Goal: Navigation & Orientation: Find specific page/section

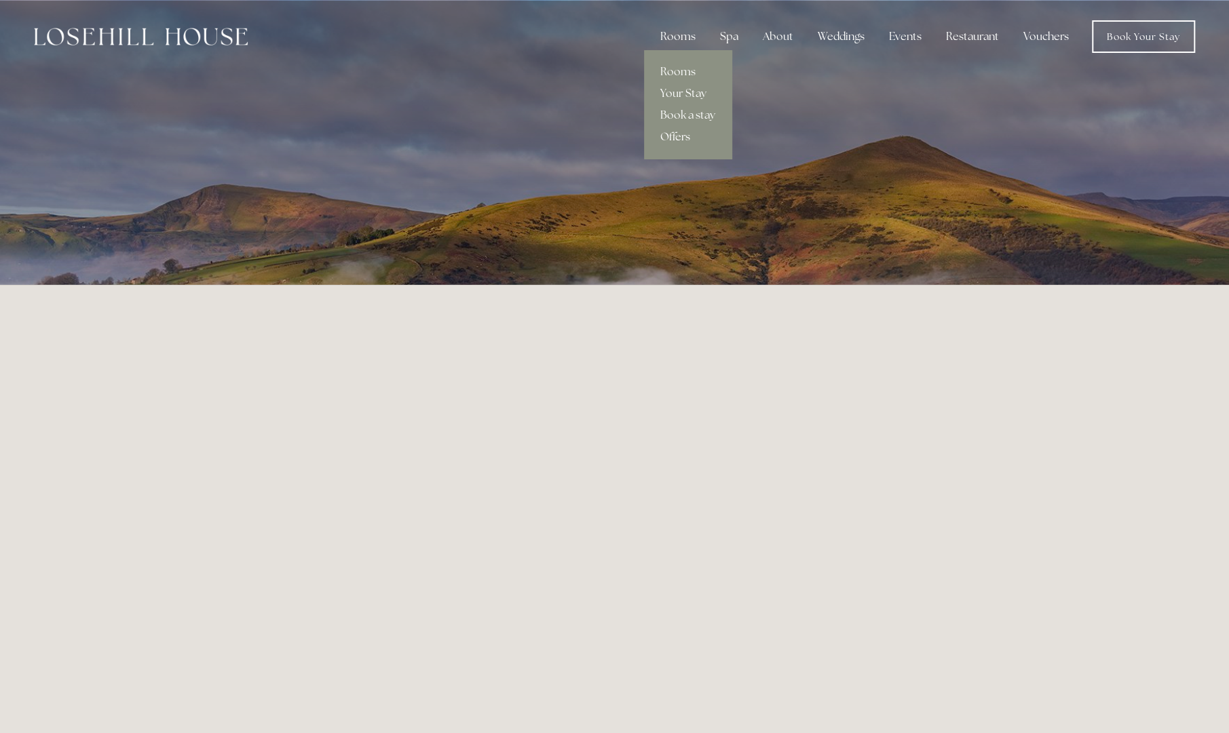
click at [683, 138] on link "Offers" at bounding box center [688, 137] width 88 height 22
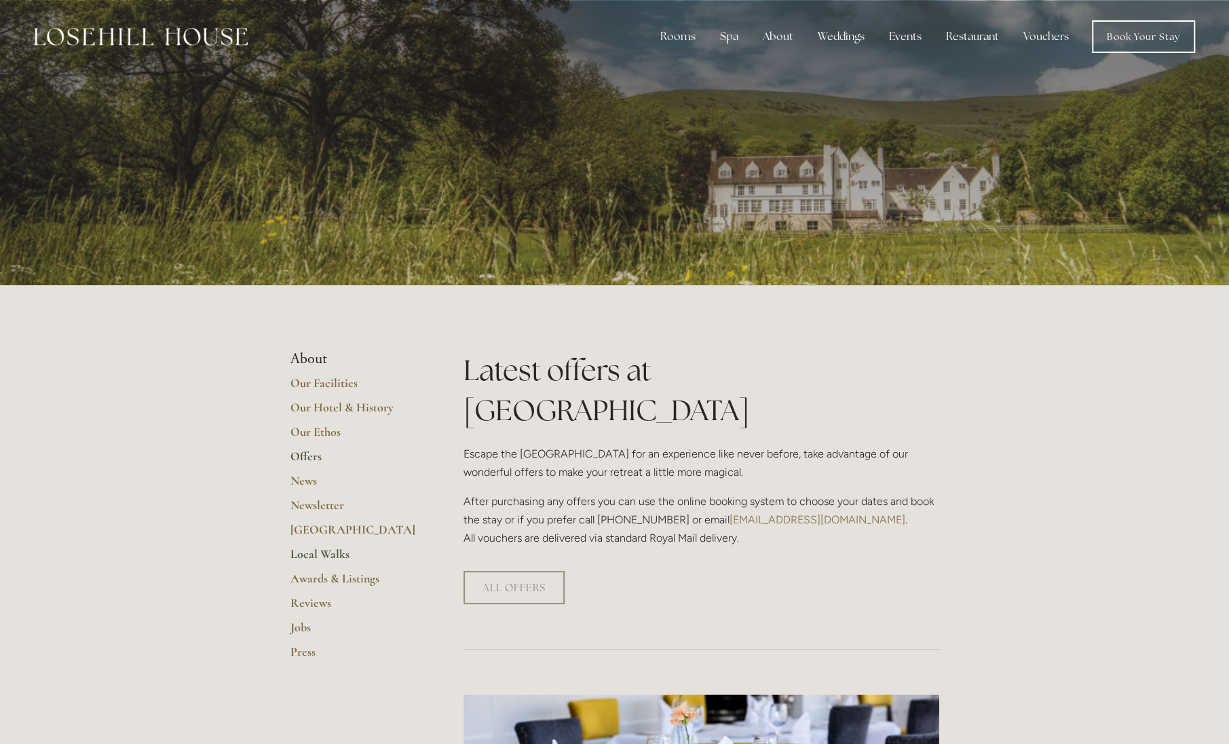
click at [328, 554] on link "Local Walks" at bounding box center [355, 558] width 130 height 24
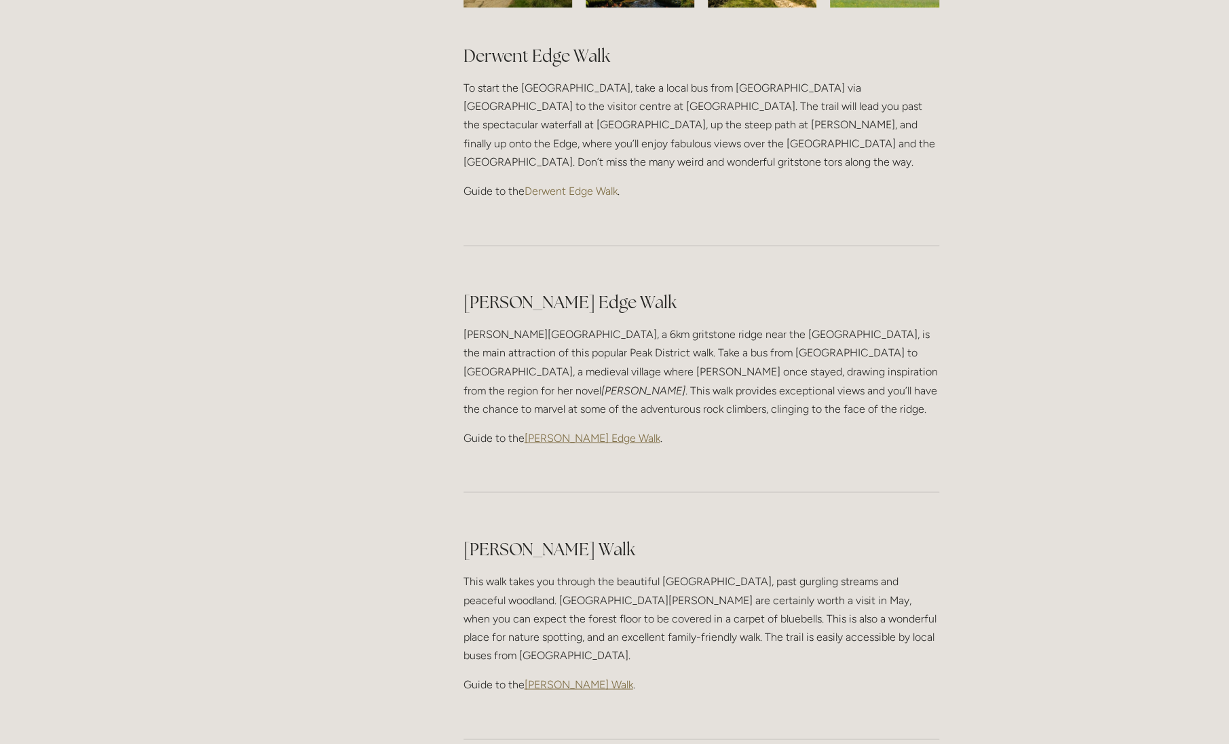
scroll to position [1493, 0]
